Goal: Task Accomplishment & Management: Use online tool/utility

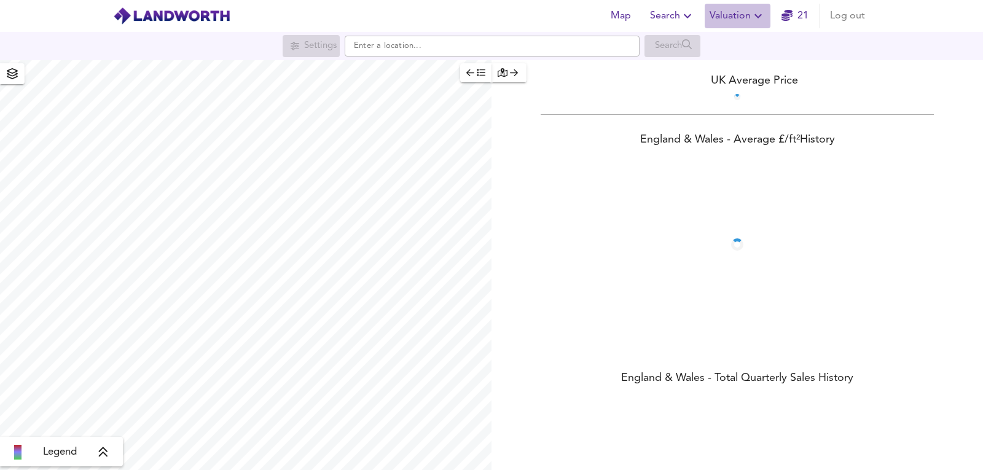
click at [749, 18] on span "Valuation" at bounding box center [738, 15] width 56 height 17
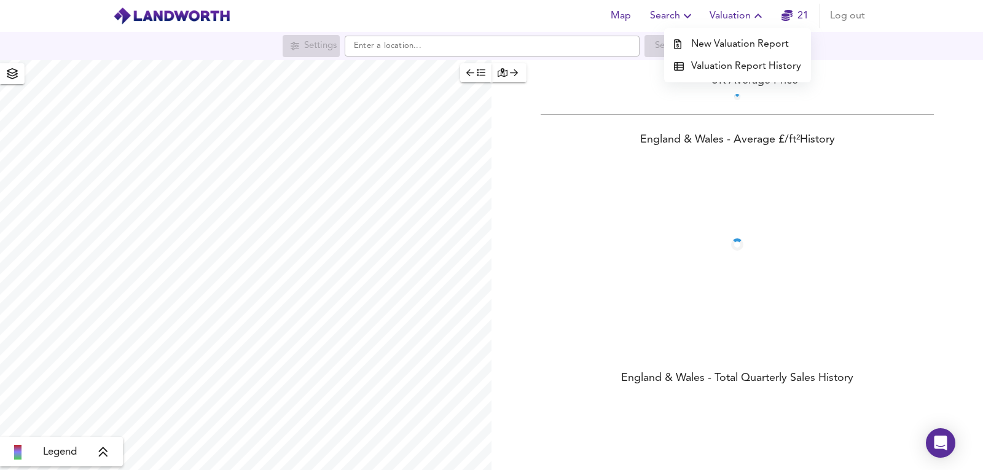
click at [725, 48] on li "New Valuation Report" at bounding box center [737, 44] width 147 height 22
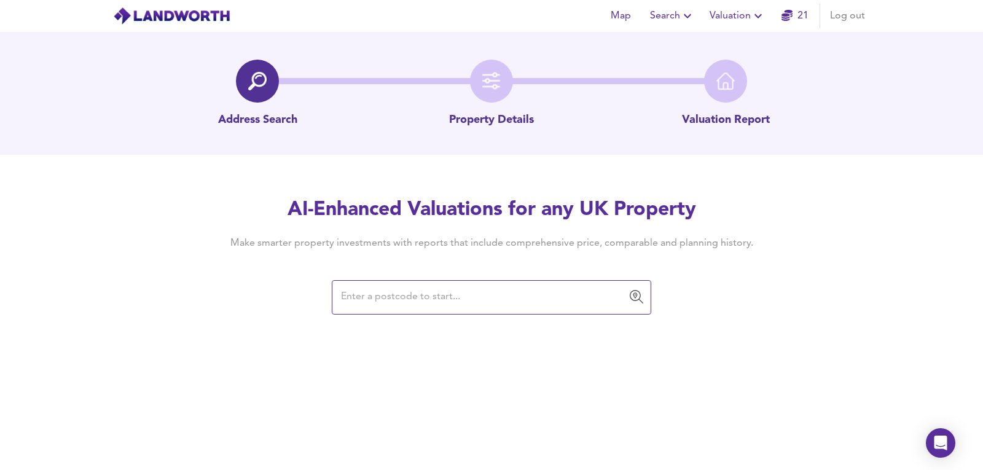
click at [447, 297] on input "text" at bounding box center [482, 297] width 290 height 23
paste input "N17 7BG"
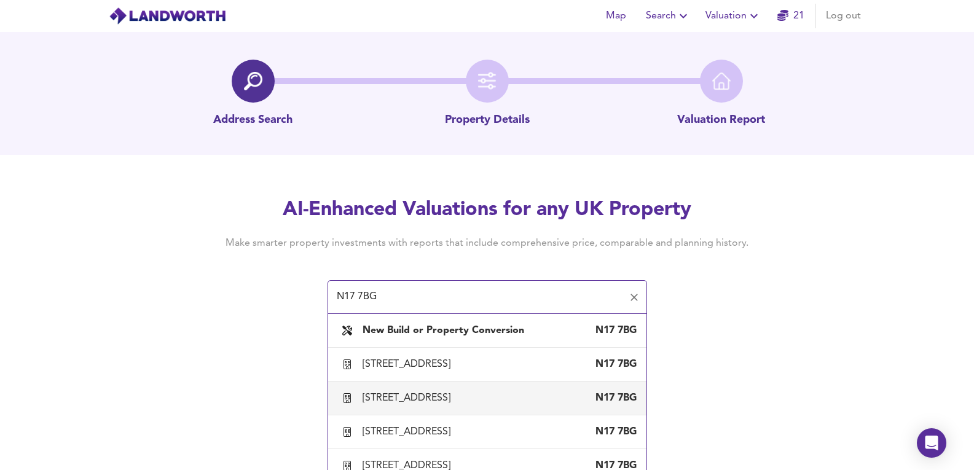
scroll to position [41, 0]
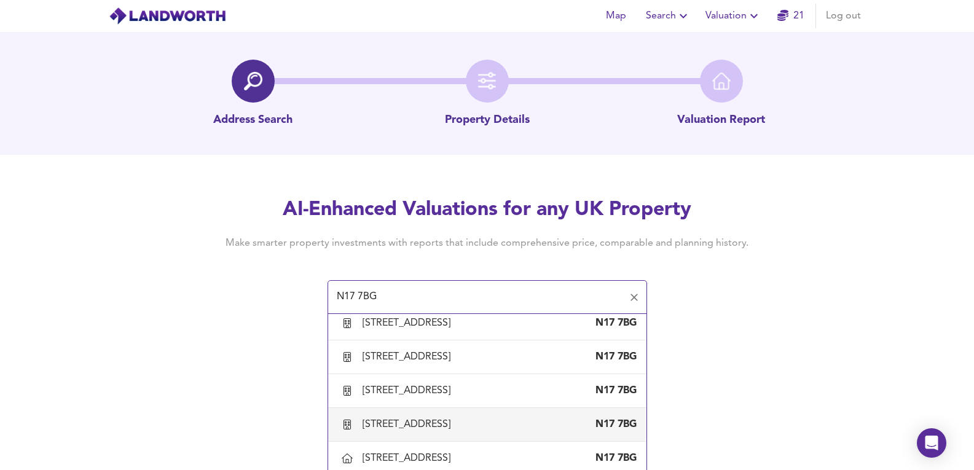
click at [516, 408] on li "[STREET_ADDRESS]" at bounding box center [487, 425] width 318 height 34
type input "[STREET_ADDRESS]"
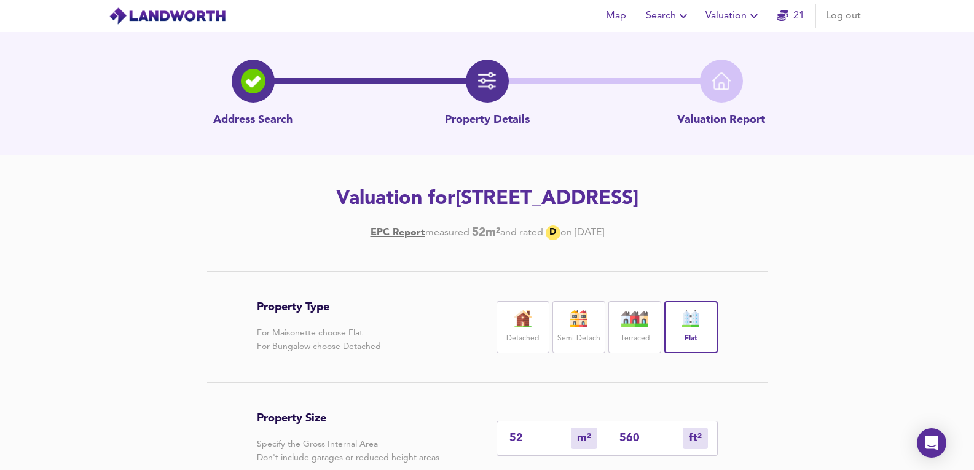
click at [751, 10] on icon "button" at bounding box center [754, 16] width 15 height 15
click at [756, 17] on icon "button" at bounding box center [754, 16] width 15 height 15
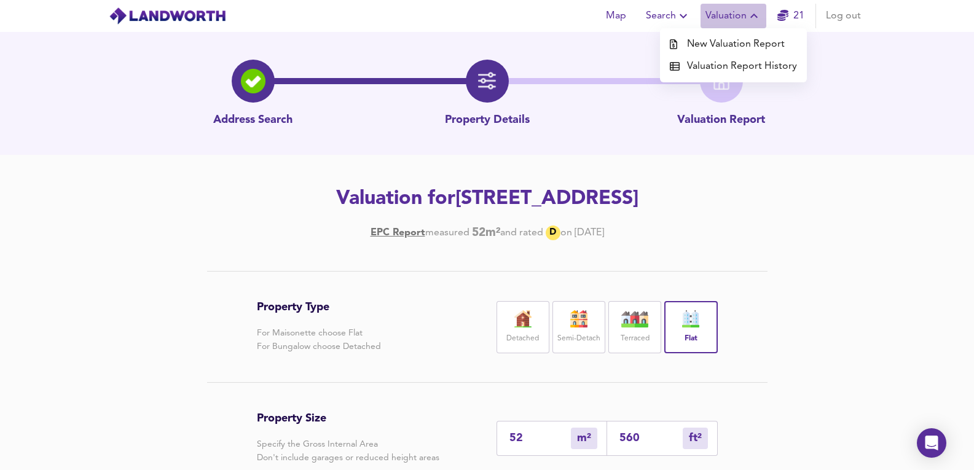
click at [756, 17] on icon "button" at bounding box center [753, 16] width 7 height 4
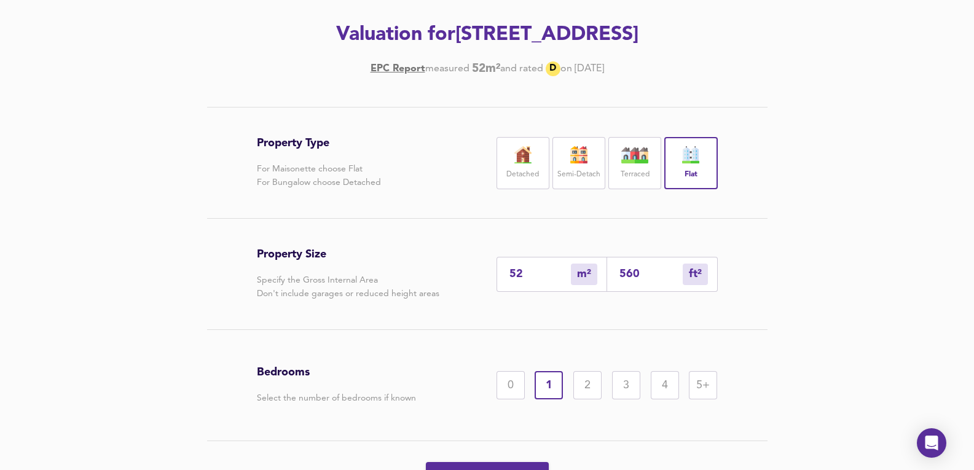
scroll to position [205, 0]
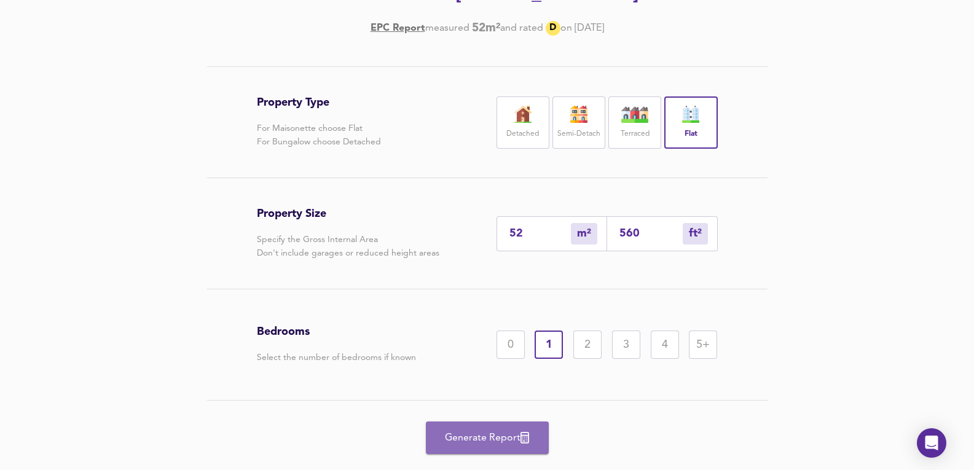
click at [538, 424] on button "Generate Report" at bounding box center [487, 438] width 123 height 33
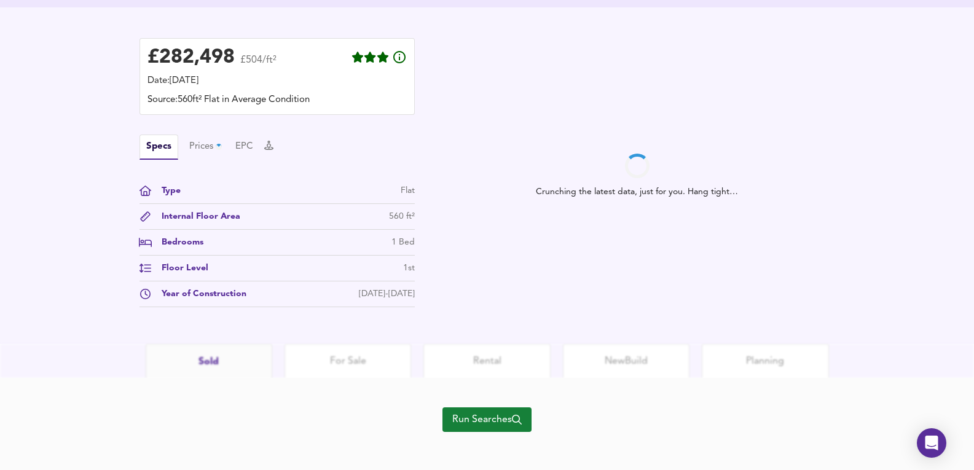
scroll to position [345, 0]
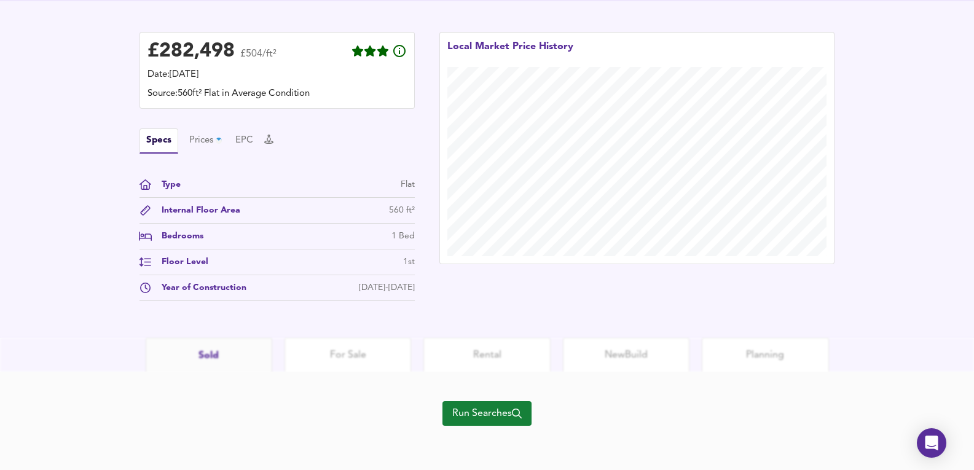
click at [442, 426] on div "Run Searches" at bounding box center [486, 421] width 89 height 98
click at [482, 419] on span "Run Searches" at bounding box center [486, 413] width 69 height 17
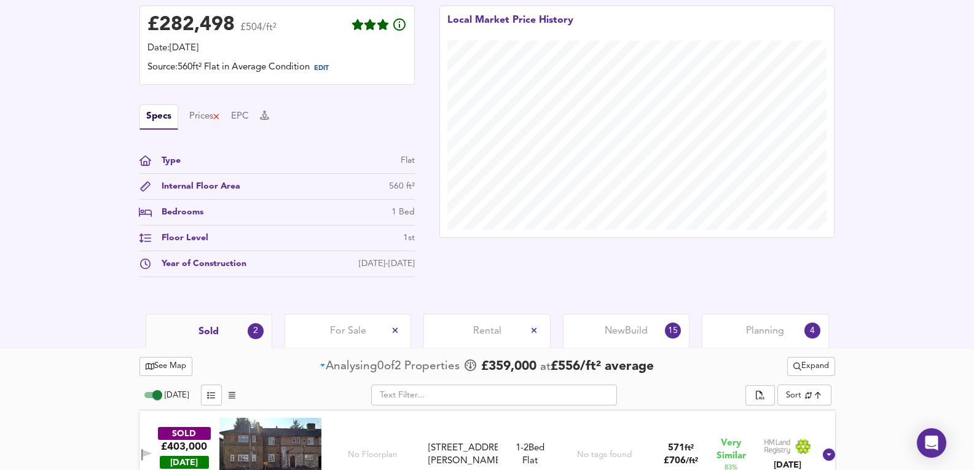
scroll to position [444, 0]
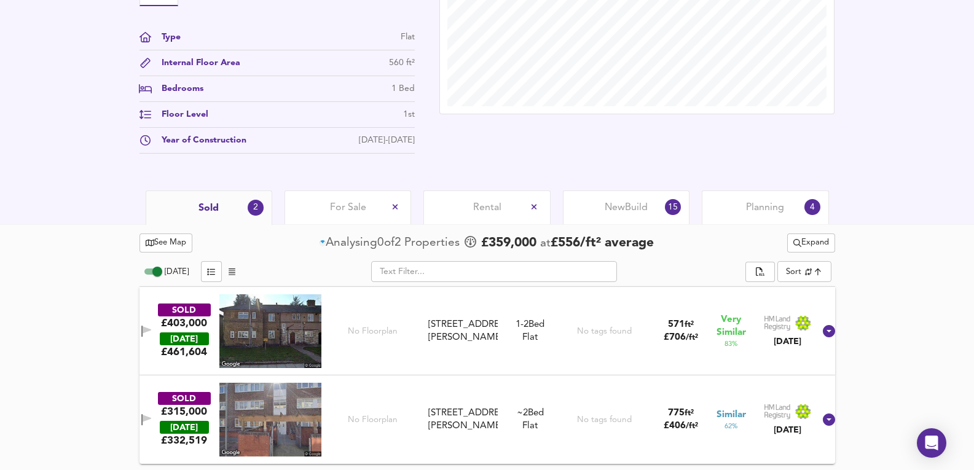
click at [749, 213] on span "Planning" at bounding box center [765, 208] width 38 height 14
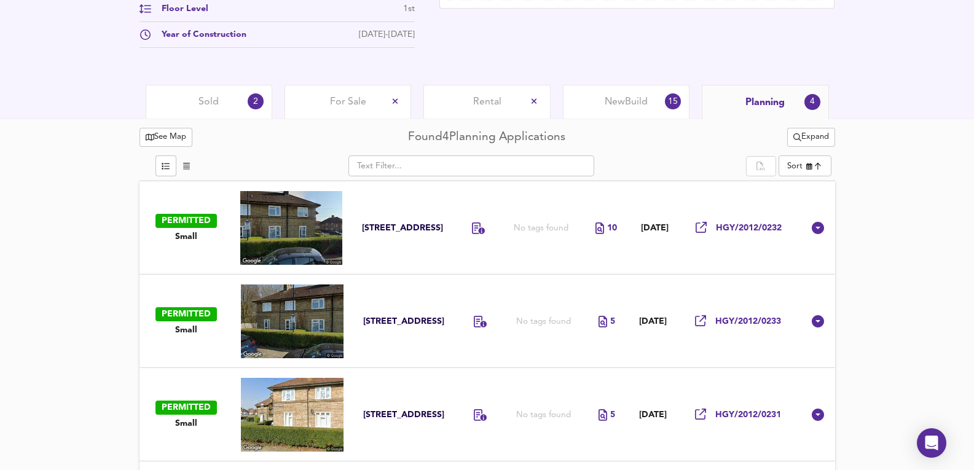
scroll to position [640, 0]
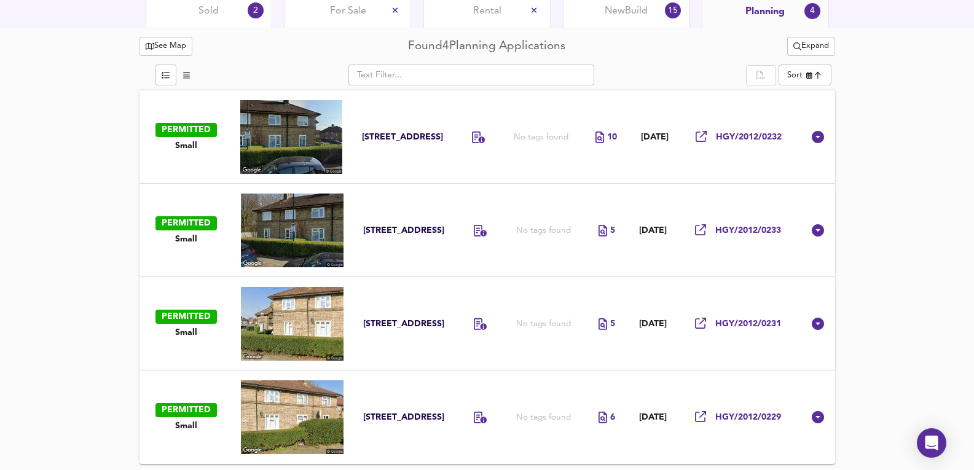
click at [583, 173] on td "10" at bounding box center [605, 136] width 45 height 93
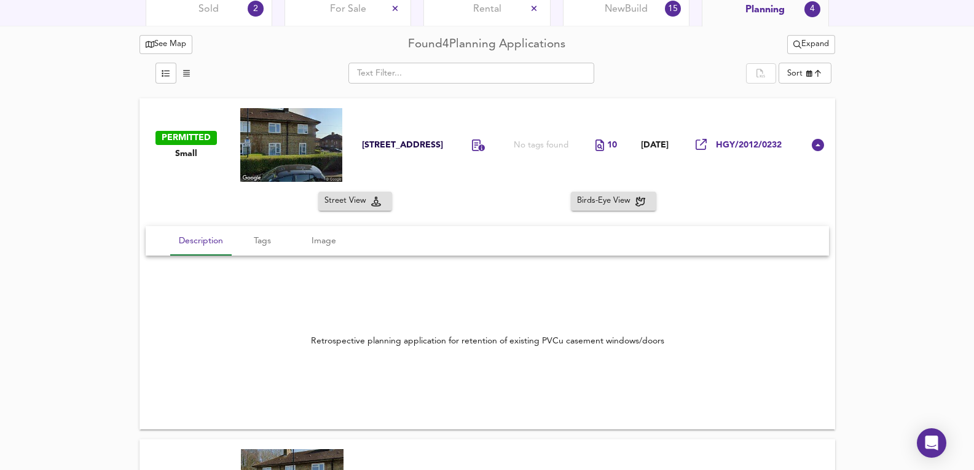
scroll to position [599, 0]
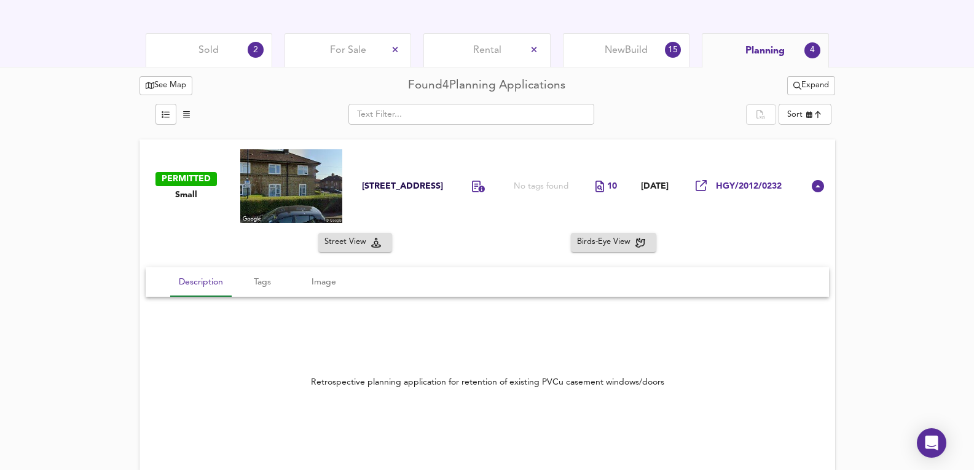
click at [674, 43] on div "New Build 15" at bounding box center [626, 50] width 127 height 34
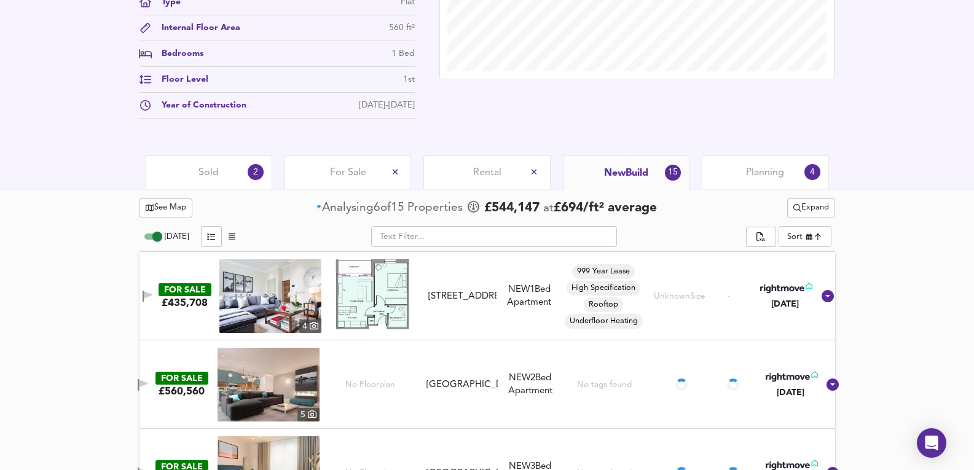
scroll to position [476, 0]
click at [226, 159] on div "Sold 2" at bounding box center [209, 173] width 127 height 34
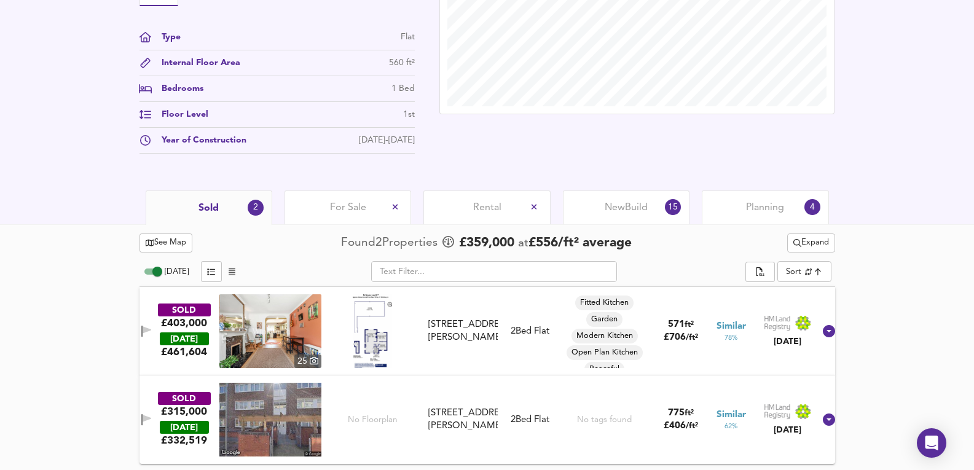
click at [809, 250] on button "Expand" at bounding box center [811, 243] width 48 height 19
click at [809, 261] on li "¼ mile ½ mile" at bounding box center [808, 269] width 104 height 20
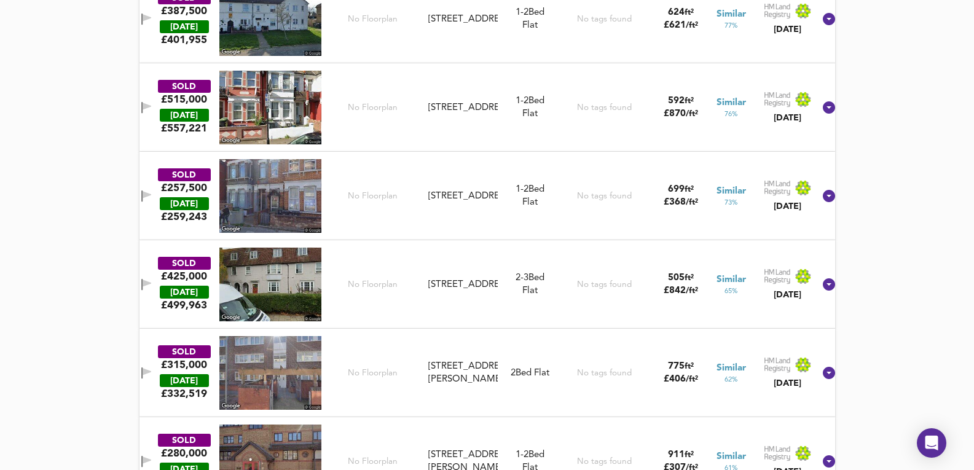
scroll to position [1680, 0]
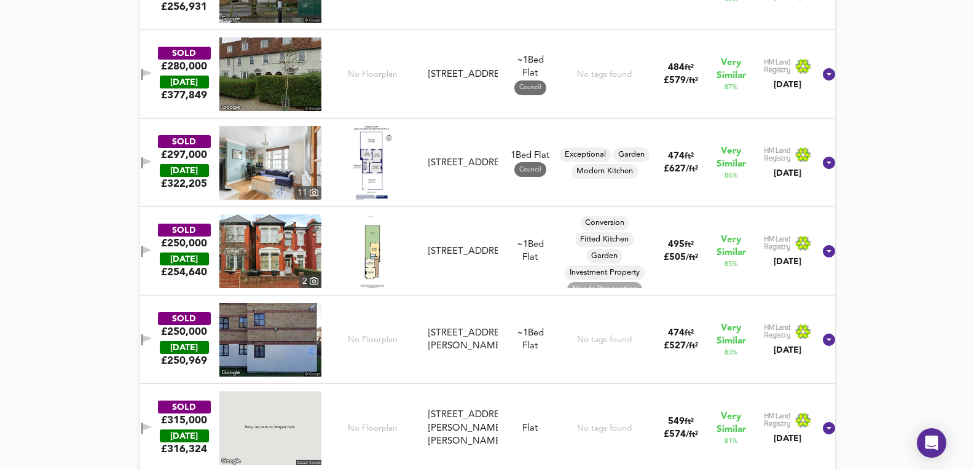
drag, startPoint x: 911, startPoint y: 297, endPoint x: 906, endPoint y: 166, distance: 131.6
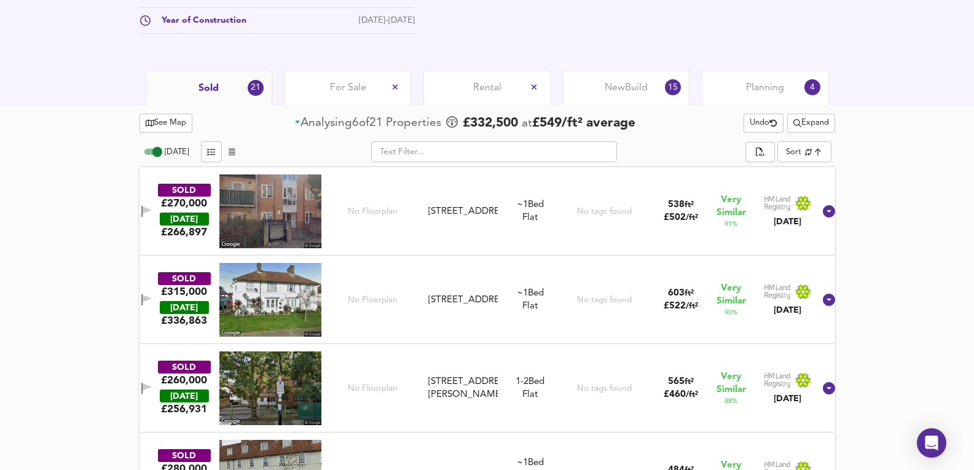
scroll to position [554, 0]
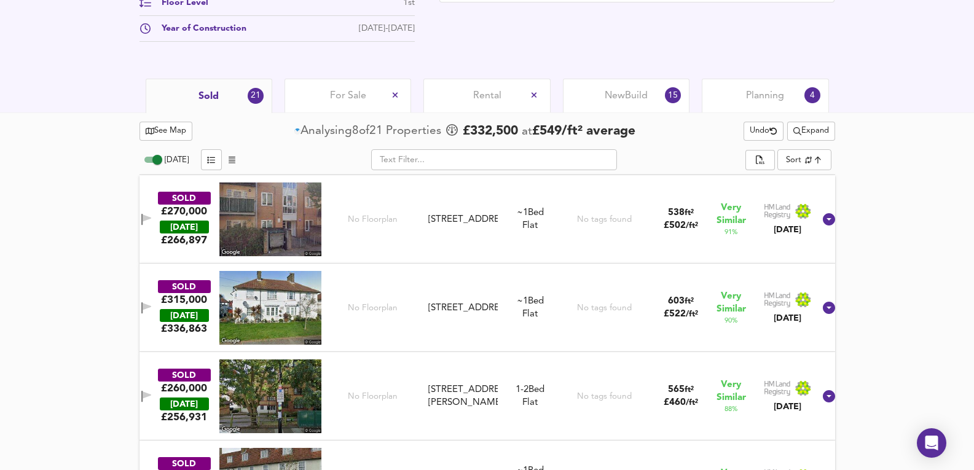
click at [465, 226] on div "[STREET_ADDRESS]" at bounding box center [462, 219] width 69 height 13
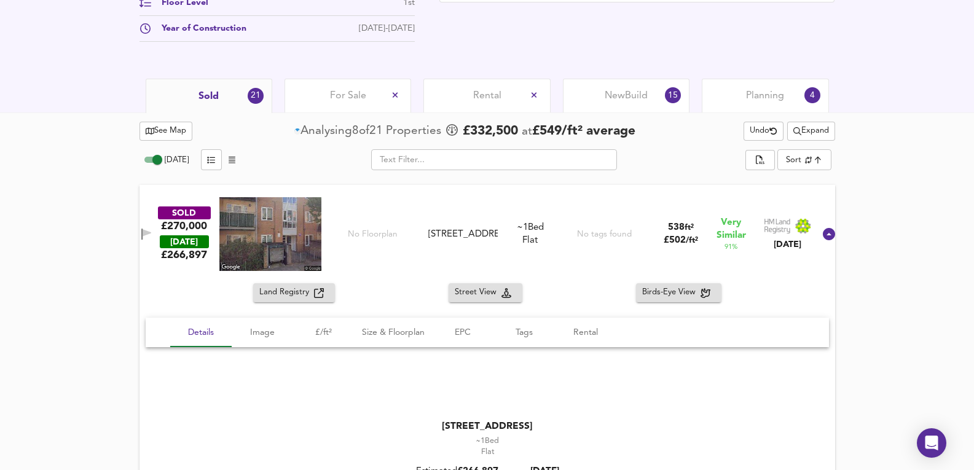
click at [485, 209] on div "SOLD £270,000 [DATE] £ 266,897 No Floorplan [STREET_ADDRESS][GEOGRAPHIC_DATA][S…" at bounding box center [472, 234] width 684 height 74
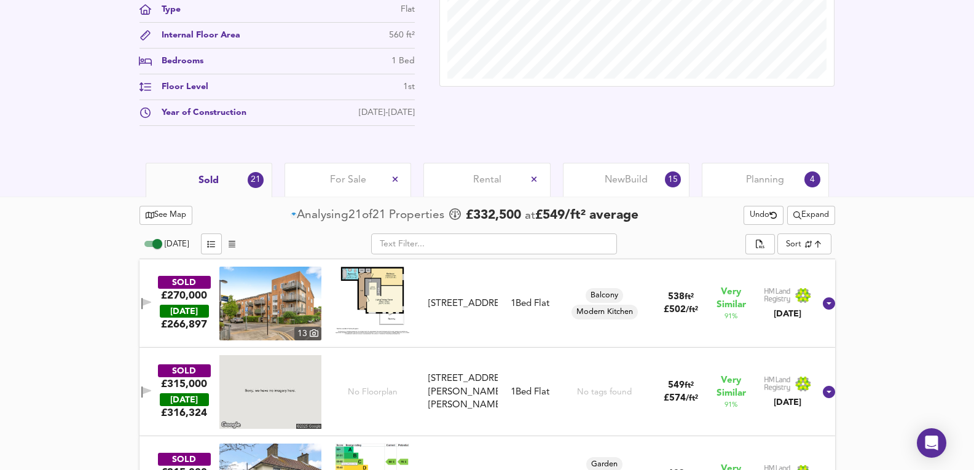
scroll to position [595, 0]
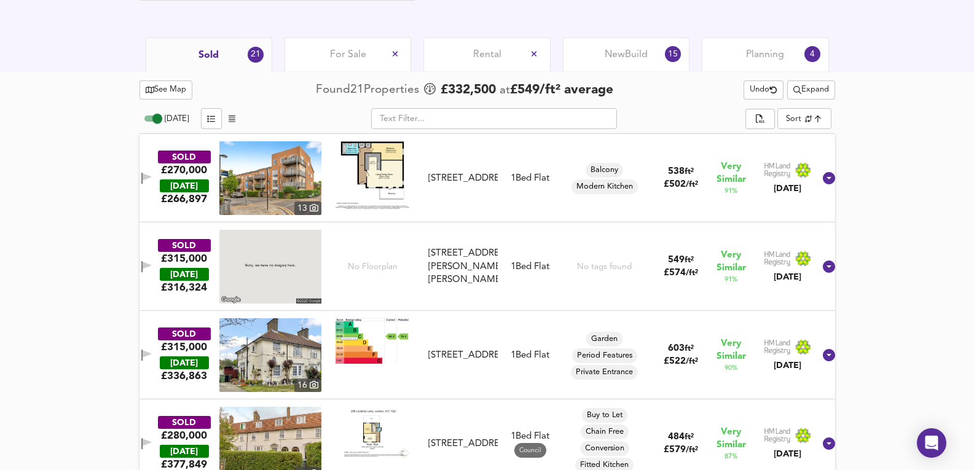
click at [385, 178] on img at bounding box center [373, 175] width 74 height 68
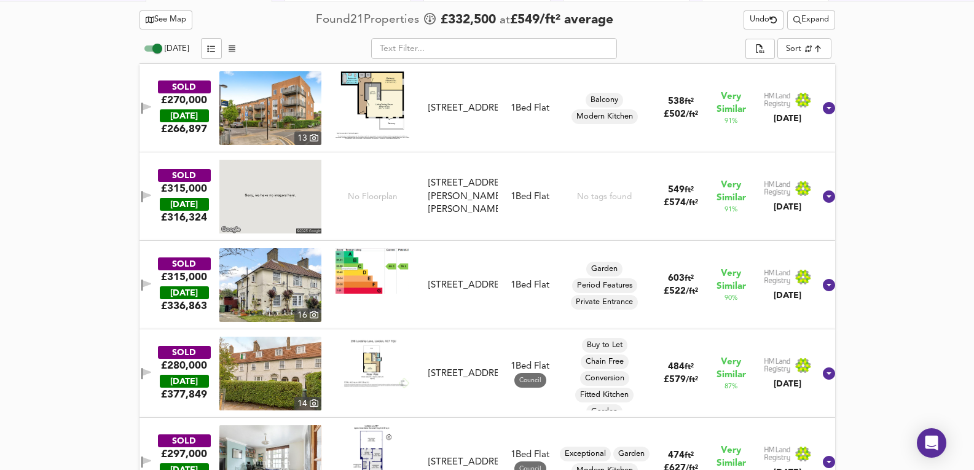
scroll to position [718, 0]
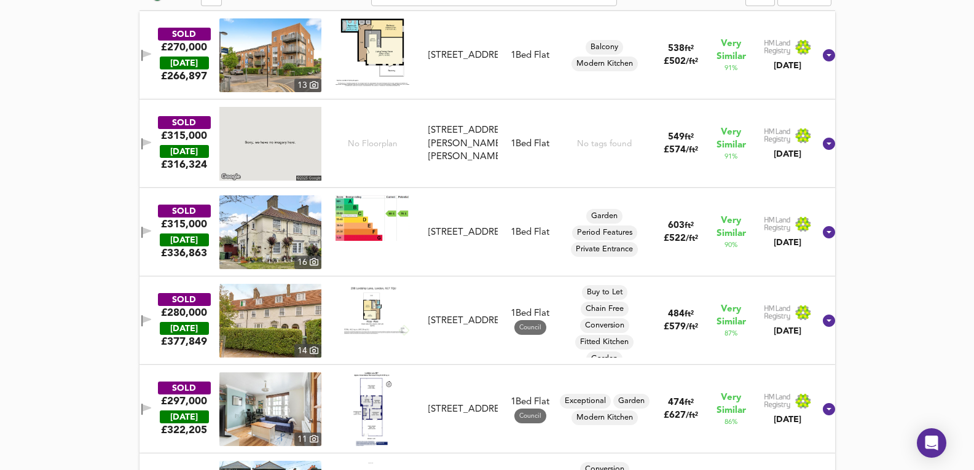
click at [282, 251] on img at bounding box center [270, 232] width 102 height 74
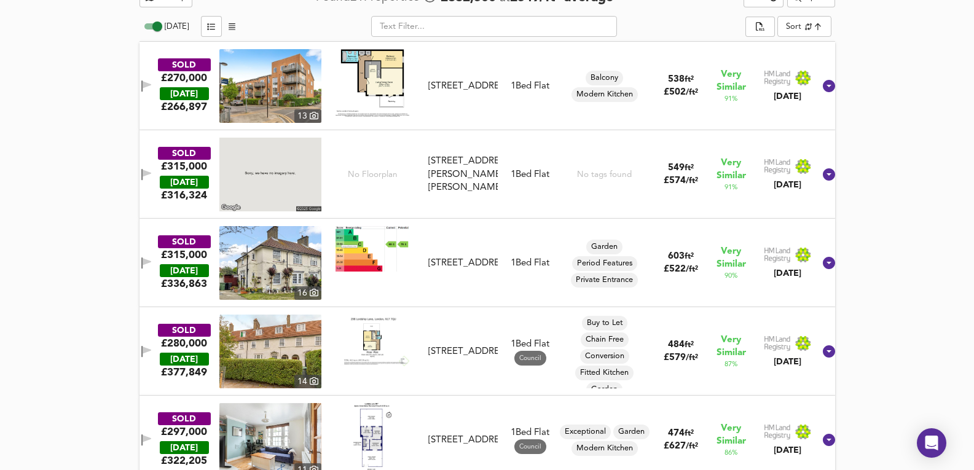
scroll to position [800, 0]
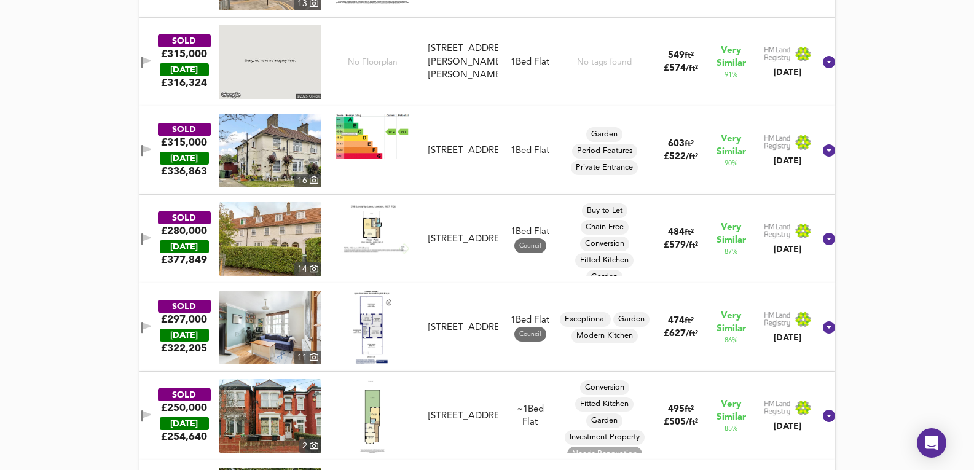
click at [275, 254] on img at bounding box center [270, 239] width 102 height 74
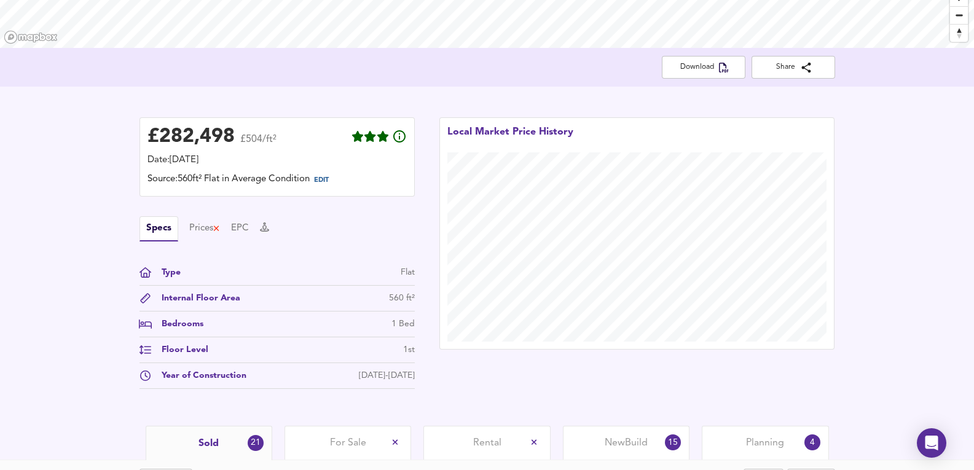
scroll to position [0, 0]
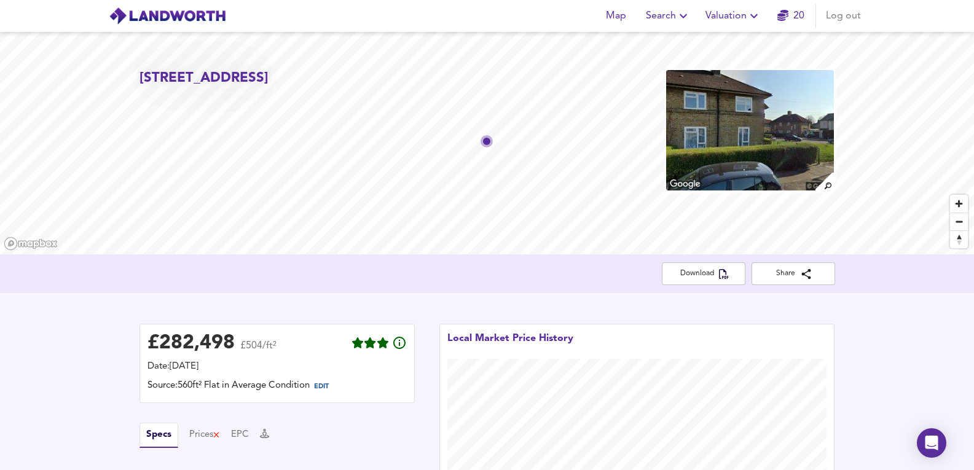
click at [791, 145] on img at bounding box center [750, 130] width 170 height 123
